Goal: Transaction & Acquisition: Purchase product/service

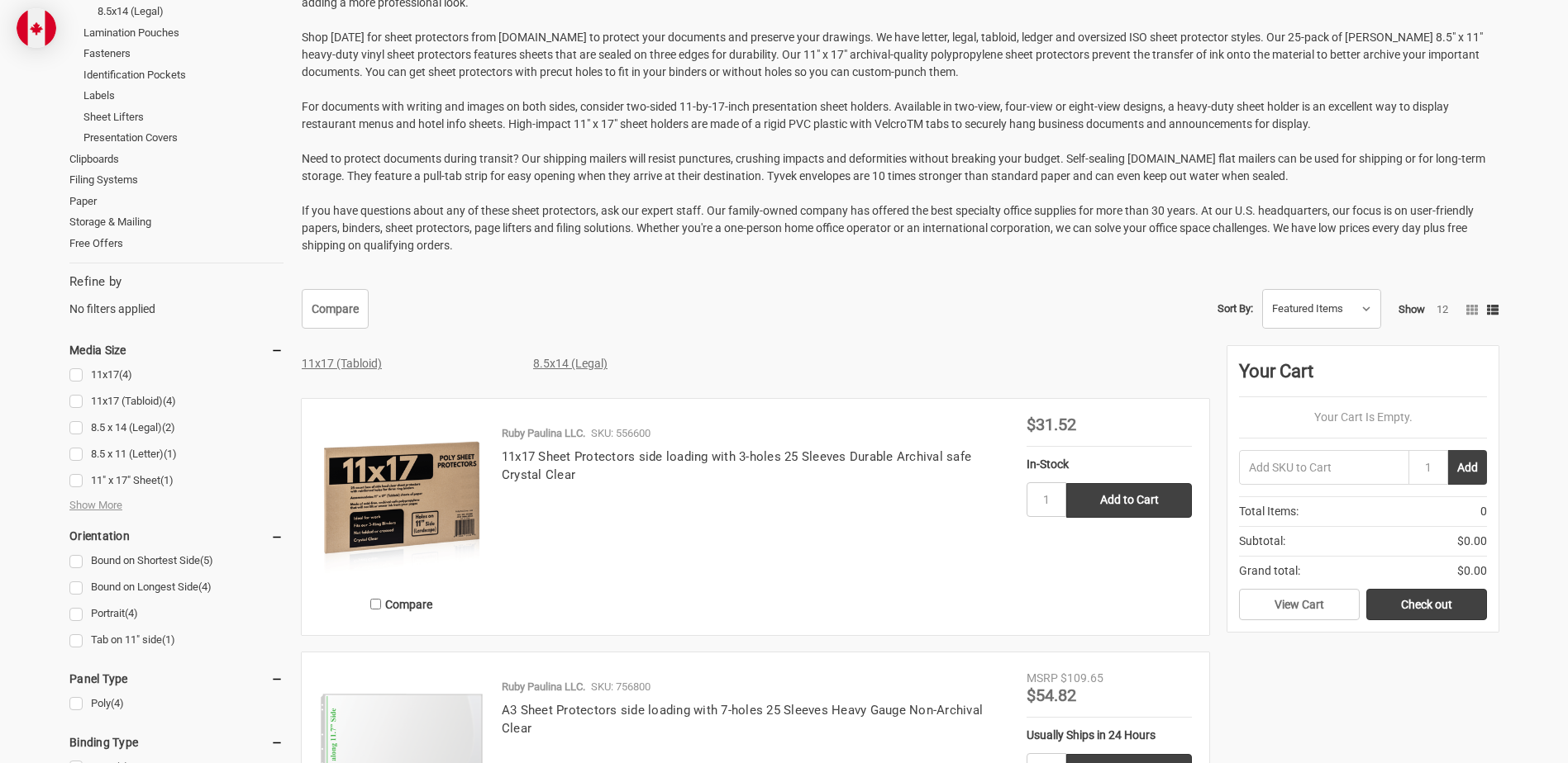
scroll to position [496, 0]
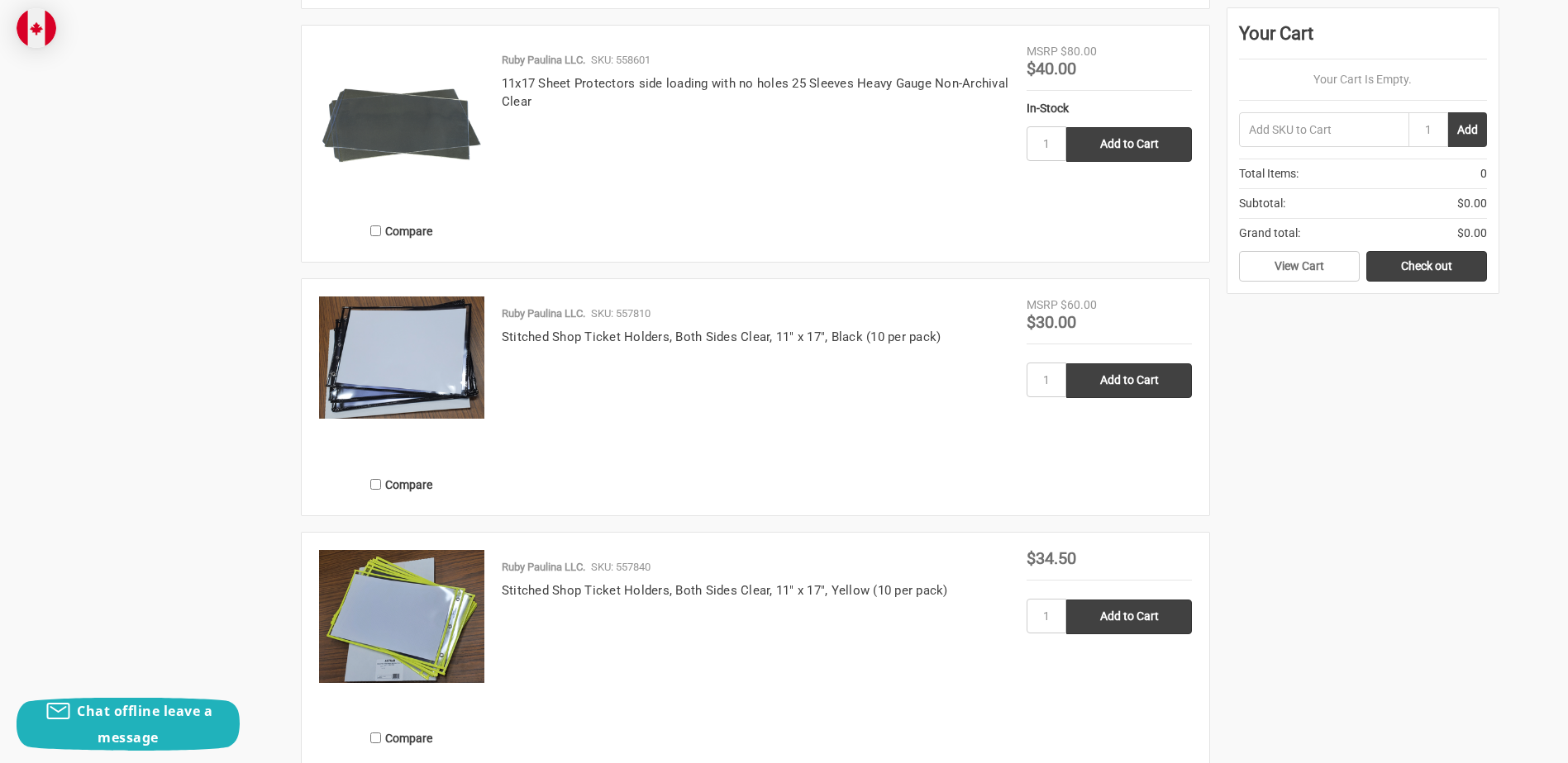
scroll to position [3057, 0]
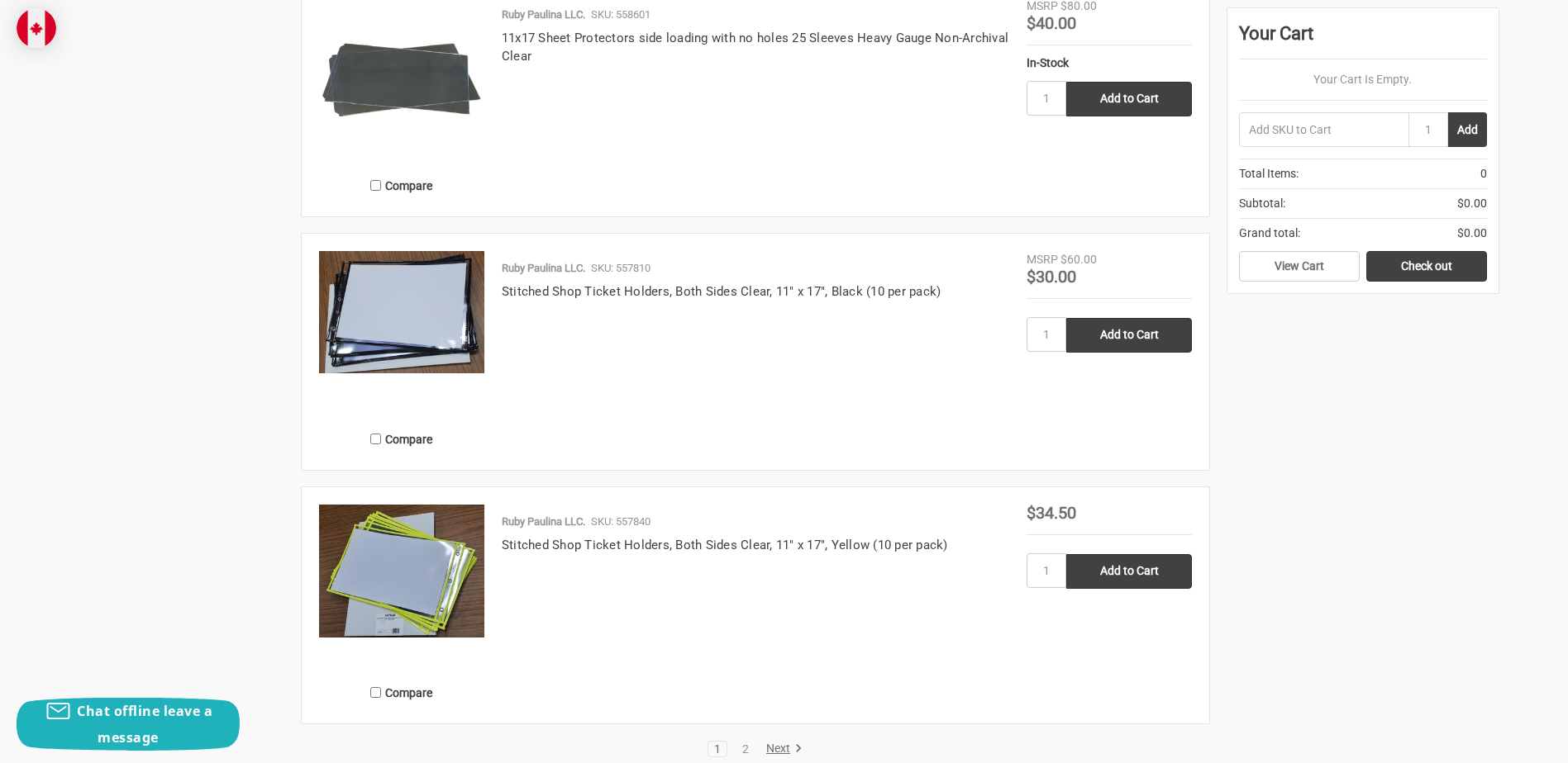
click at [406, 86] on img at bounding box center [402, 80] width 165 height 165
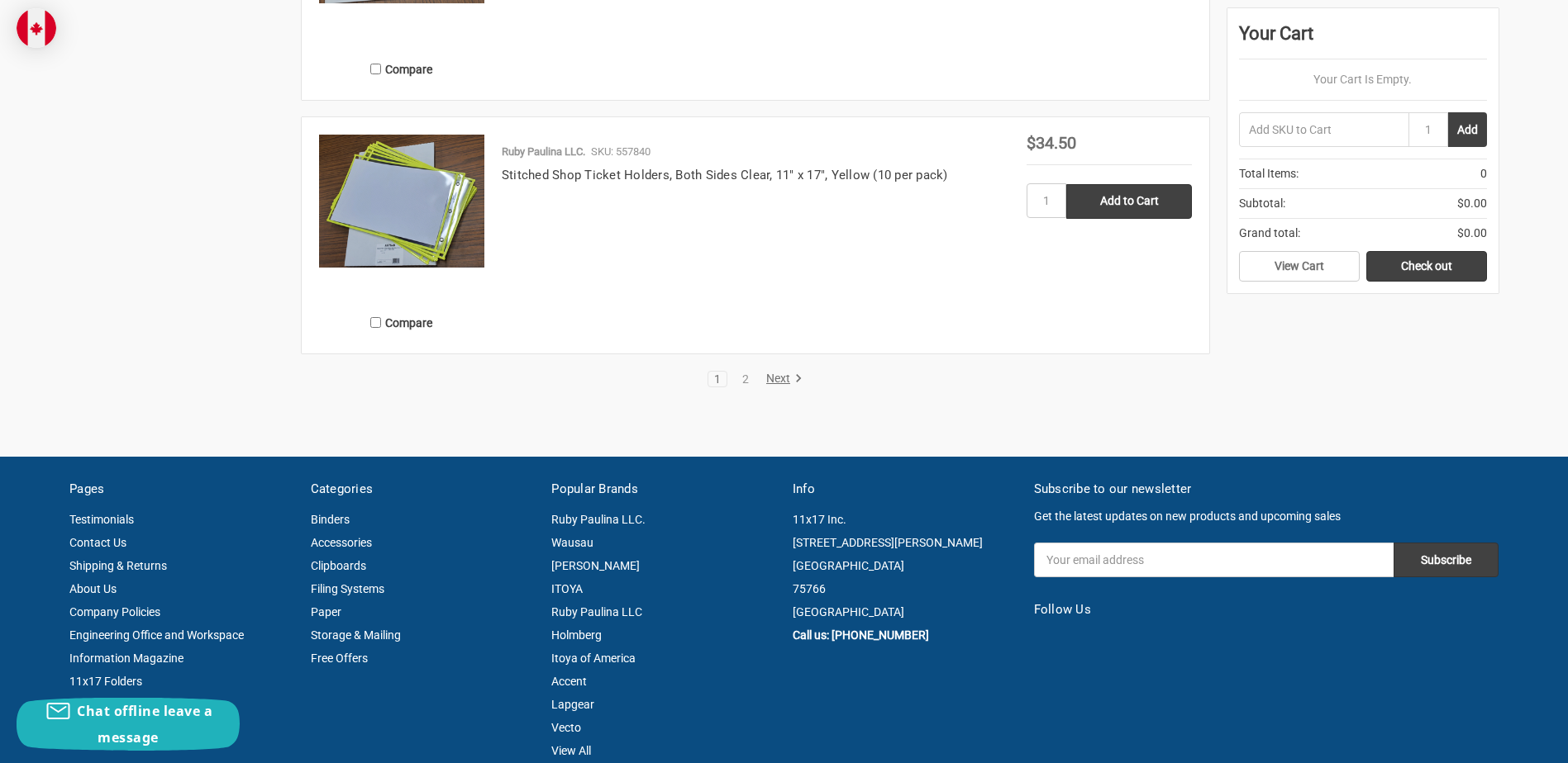
scroll to position [3387, 0]
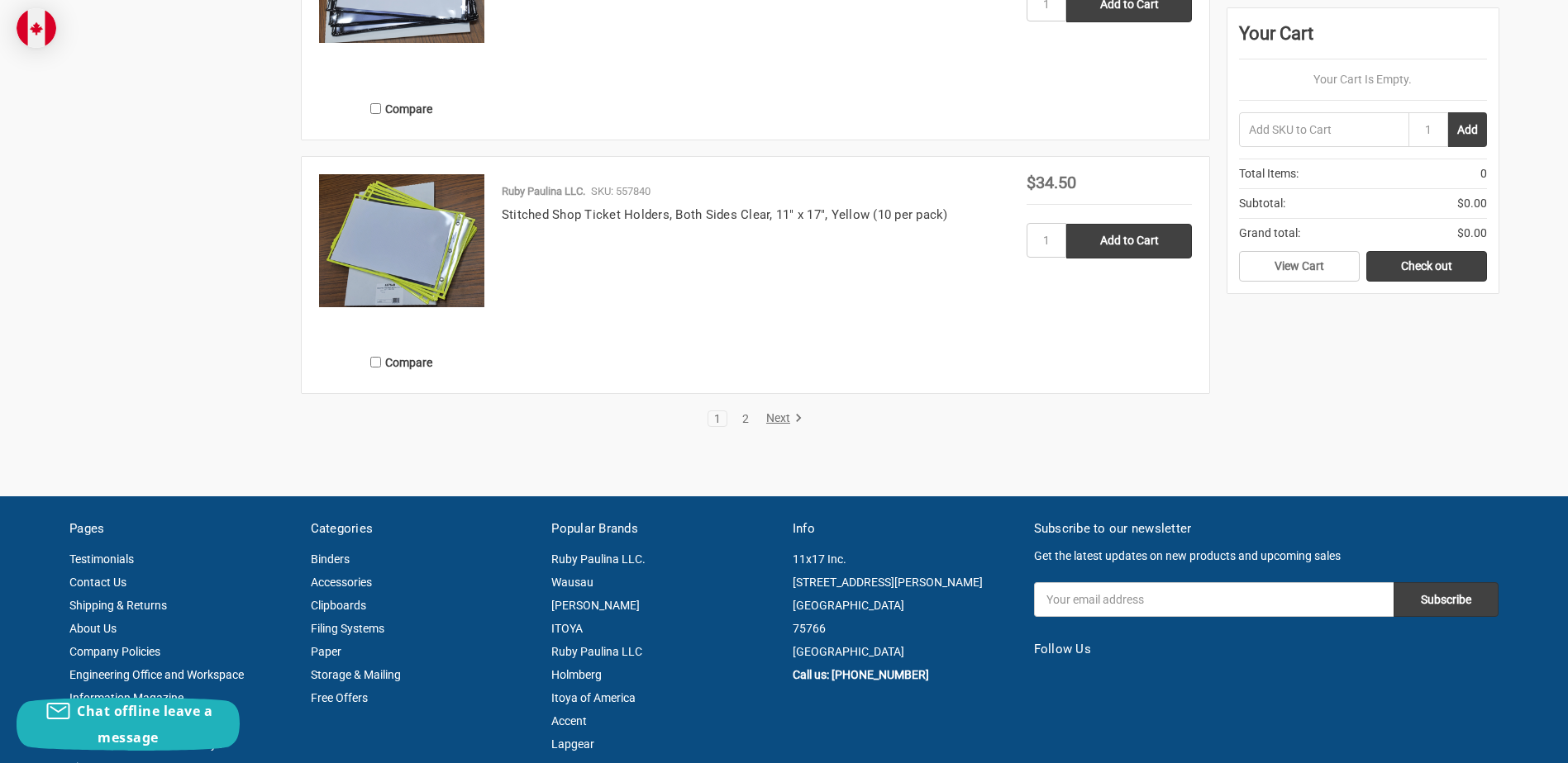
click at [742, 416] on link "2" at bounding box center [745, 419] width 18 height 12
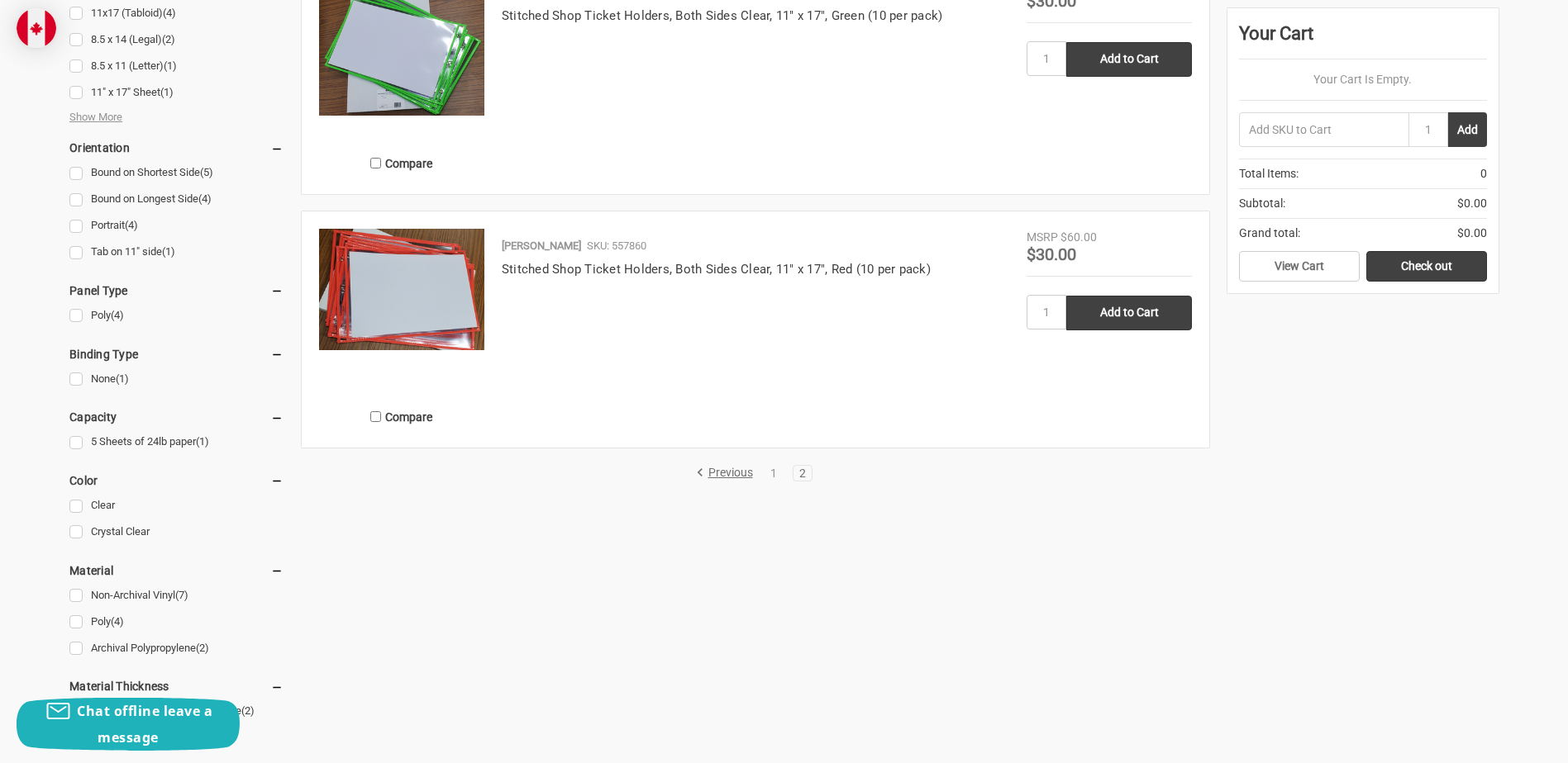
scroll to position [661, 0]
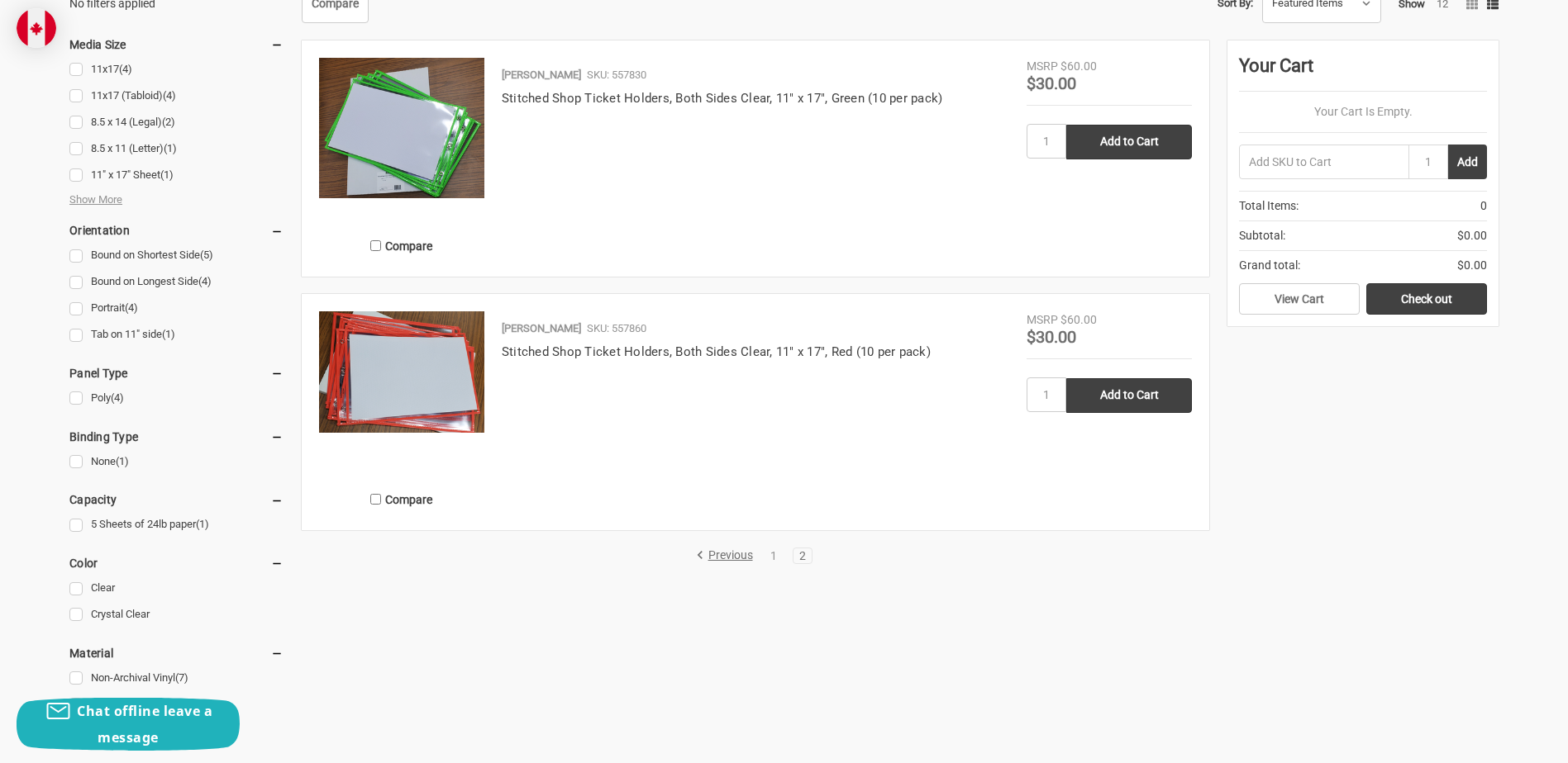
click at [715, 559] on link "Previous" at bounding box center [728, 556] width 63 height 15
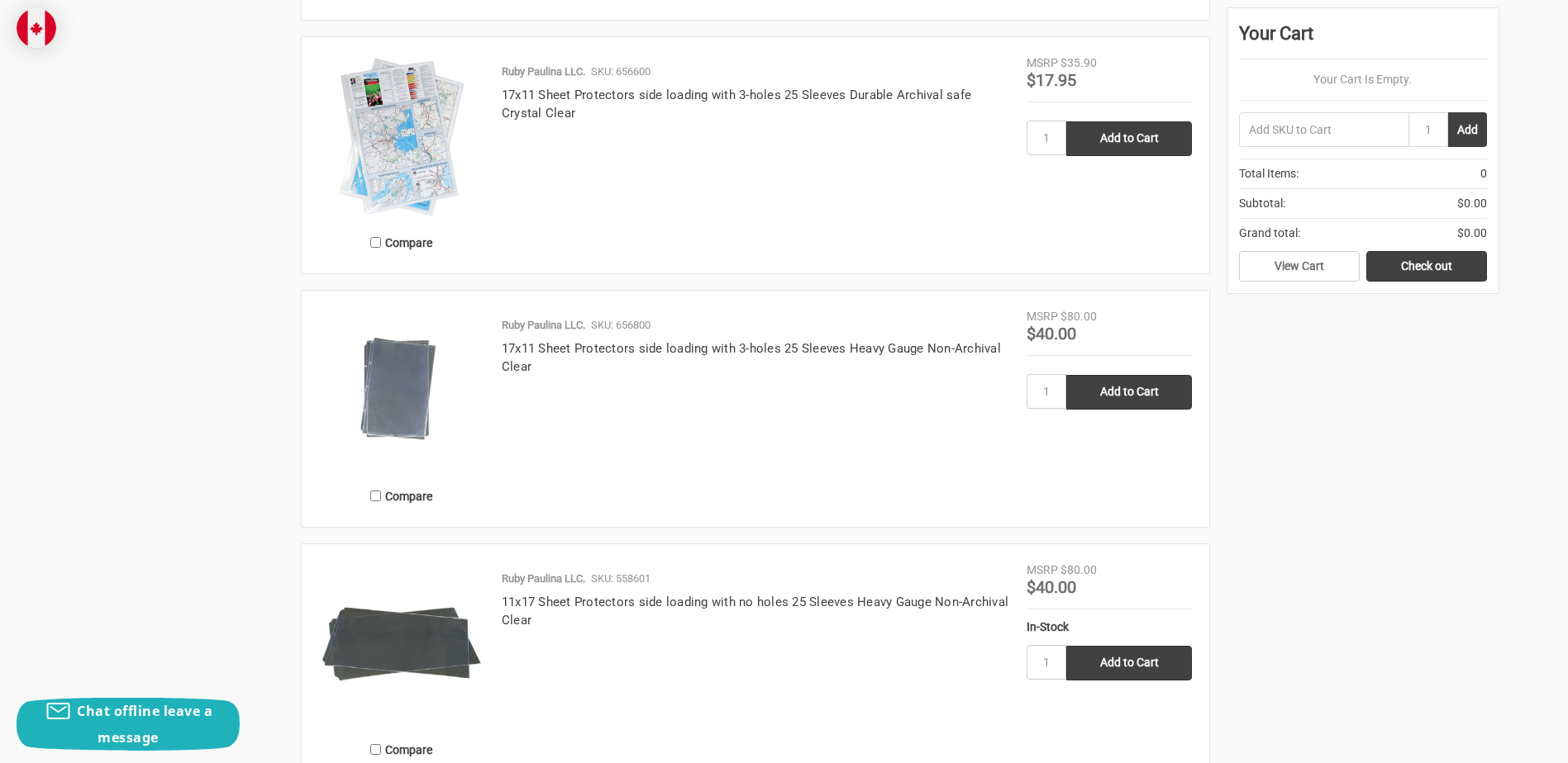
scroll to position [2479, 0]
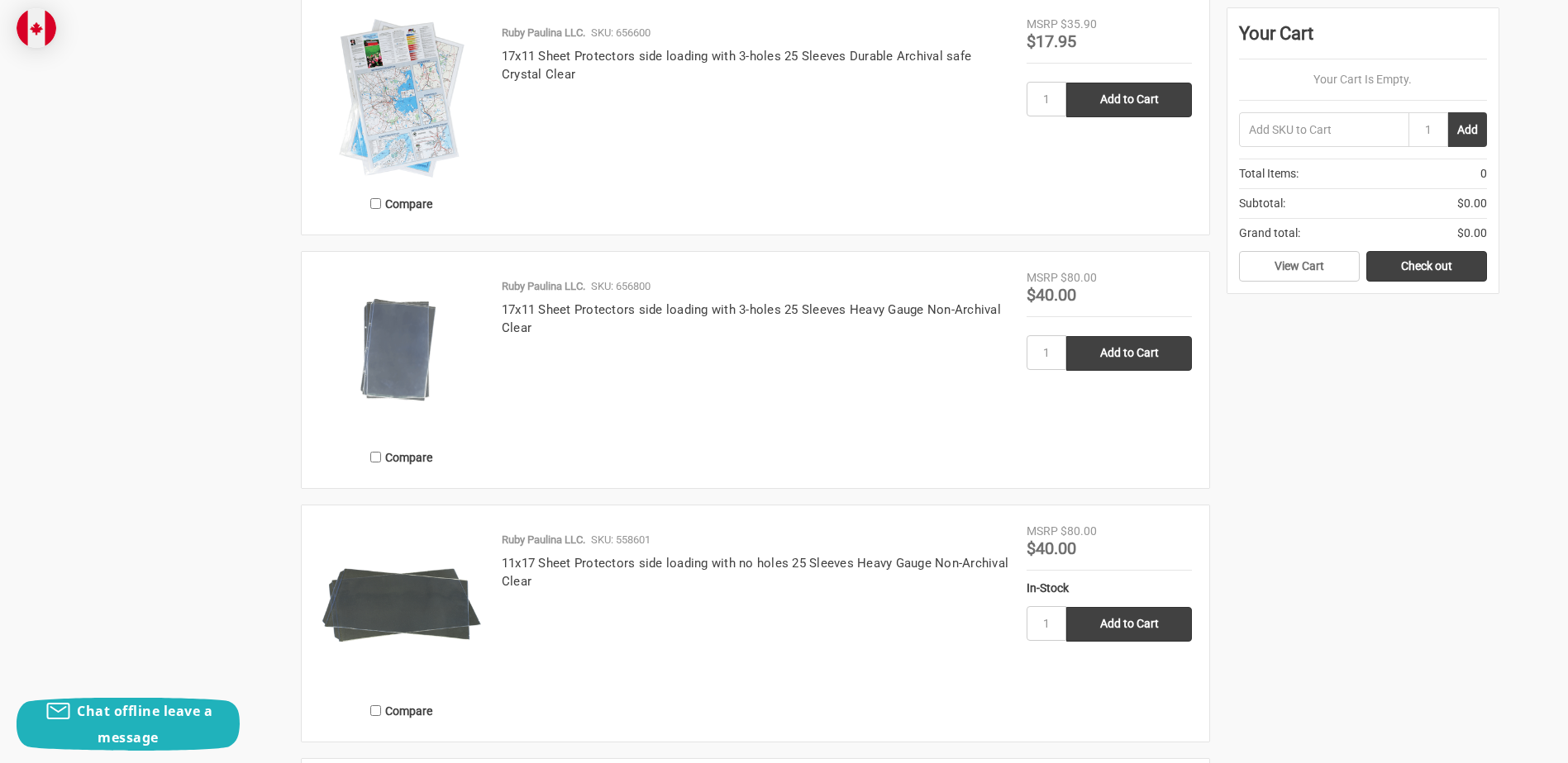
click at [392, 613] on img at bounding box center [402, 606] width 165 height 165
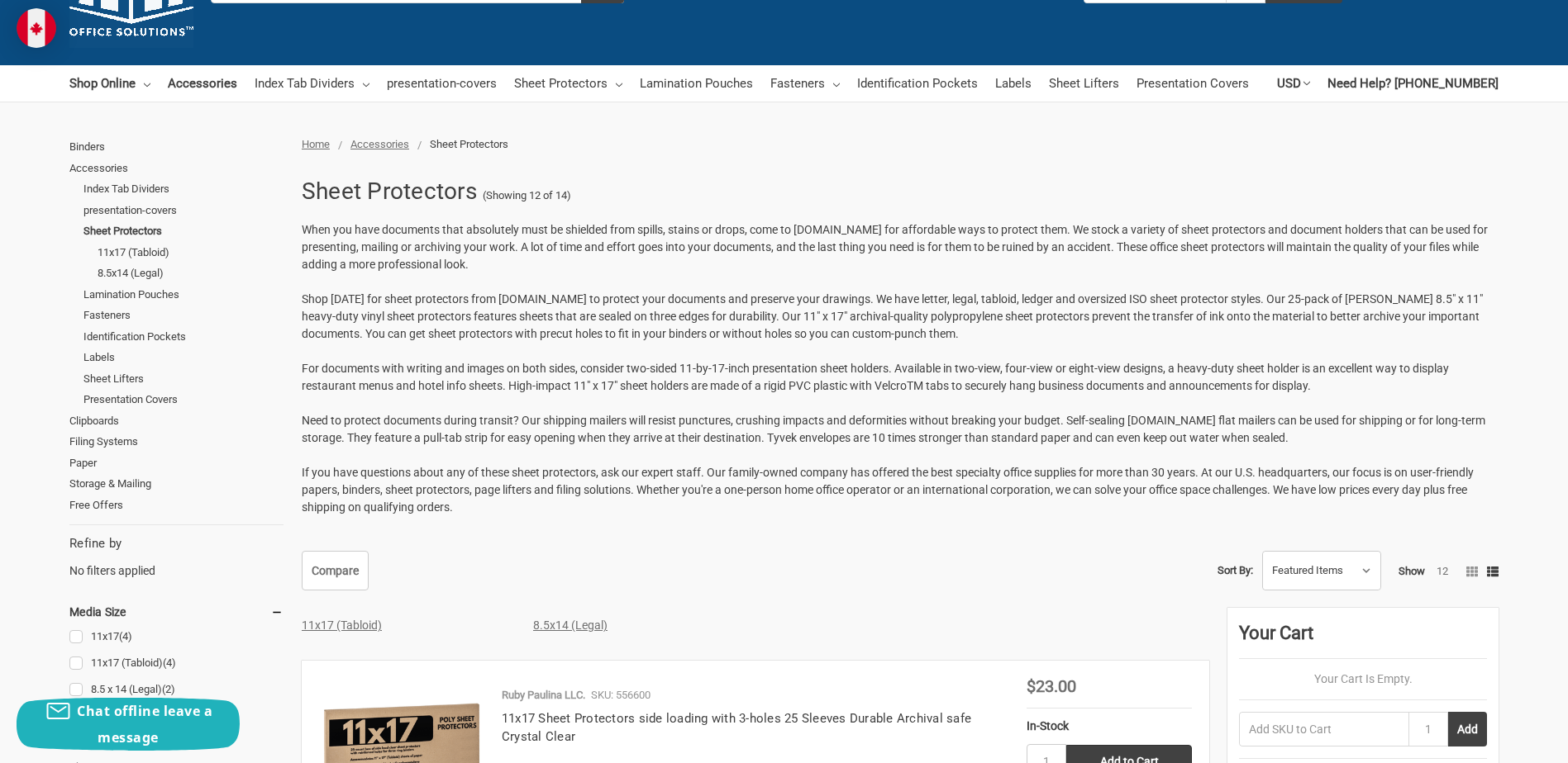
scroll to position [82, 0]
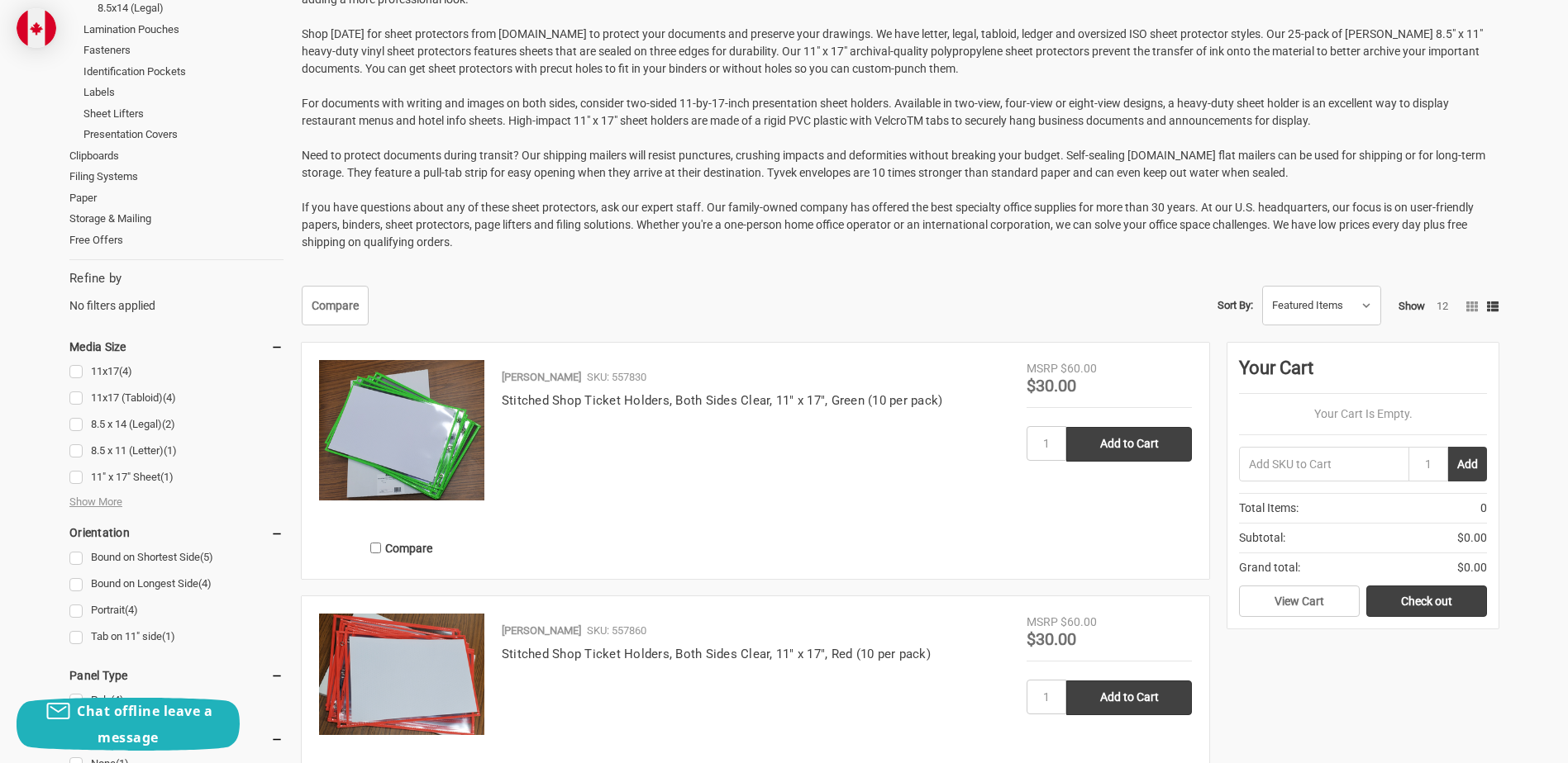
scroll to position [496, 0]
